Goal: Task Accomplishment & Management: Manage account settings

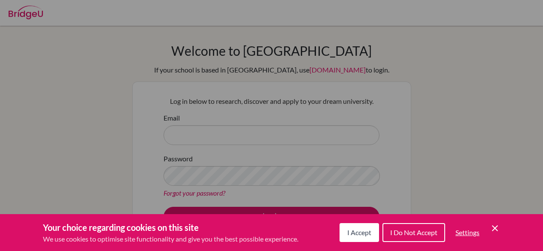
scroll to position [60, 0]
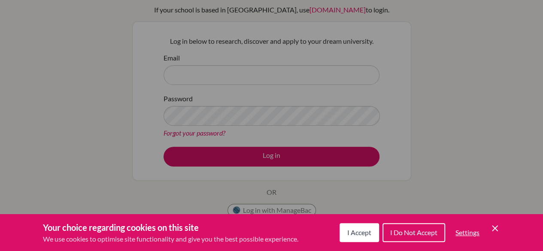
click at [495, 228] on icon "Save and close" at bounding box center [495, 228] width 6 height 6
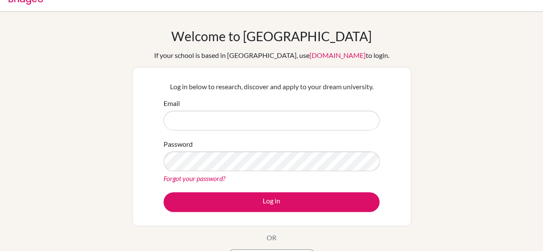
scroll to position [12, 0]
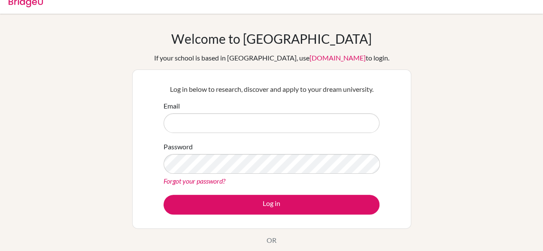
click at [211, 182] on link "Forgot your password?" at bounding box center [195, 181] width 62 height 8
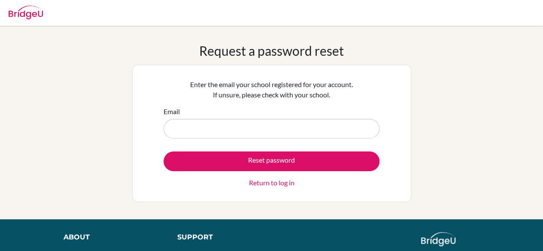
click at [251, 129] on input "Email" at bounding box center [272, 129] width 216 height 20
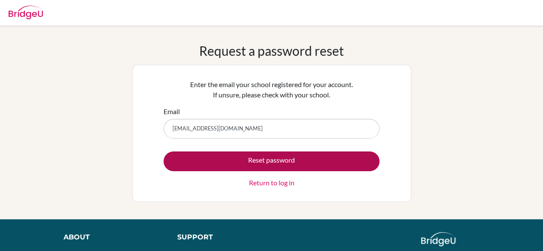
type input "bhavyakaushik@sanctamaria.co.in"
click at [199, 155] on button "Reset password" at bounding box center [272, 162] width 216 height 20
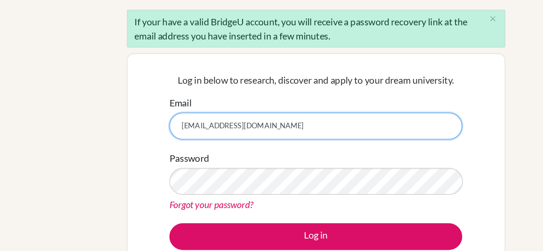
scroll to position [35, 0]
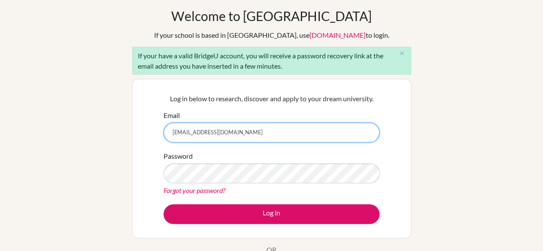
type input "bhavyakaushik@sanctamaria.co.in"
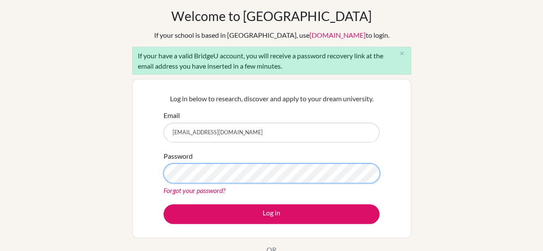
click at [164, 204] on button "Log in" at bounding box center [272, 214] width 216 height 20
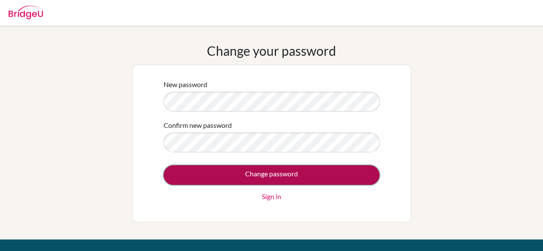
click at [274, 171] on input "Change password" at bounding box center [272, 175] width 216 height 20
